Goal: Book appointment/travel/reservation

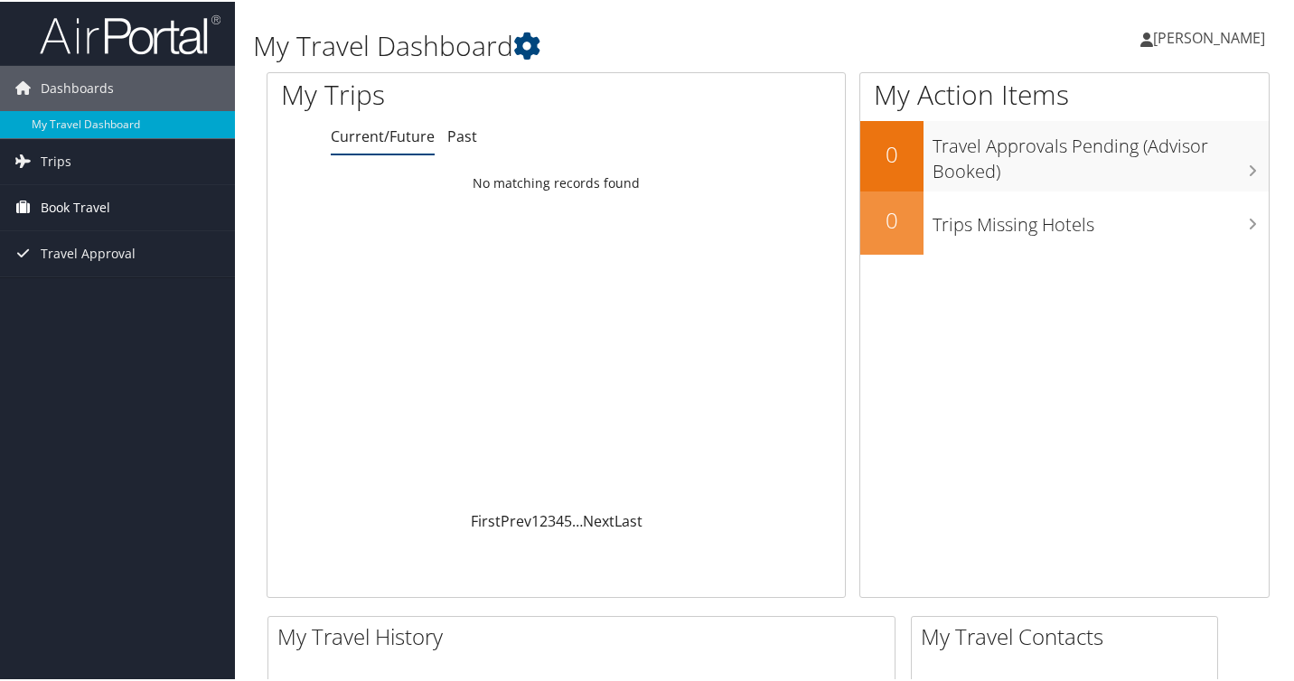
click at [91, 208] on span "Book Travel" at bounding box center [76, 205] width 70 height 45
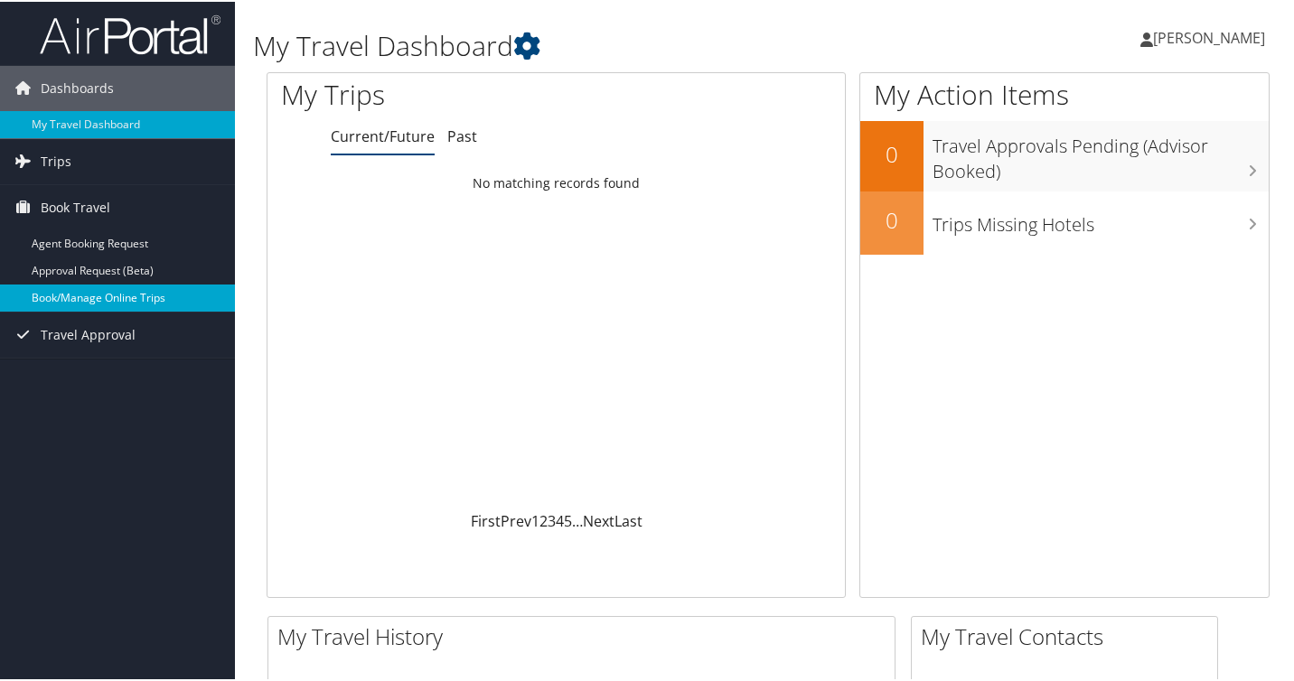
click at [106, 303] on link "Book/Manage Online Trips" at bounding box center [117, 296] width 235 height 27
